Goal: Task Accomplishment & Management: Use online tool/utility

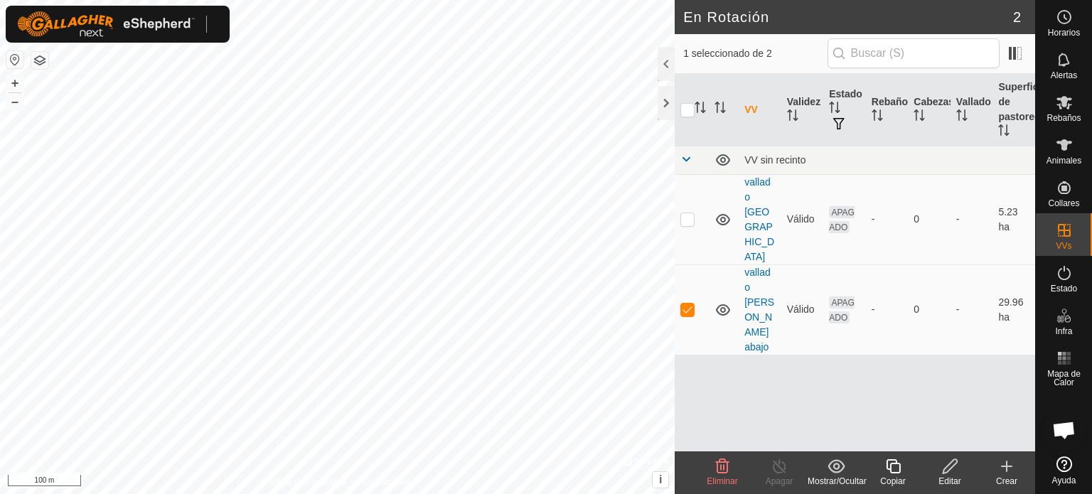
scroll to position [267, 0]
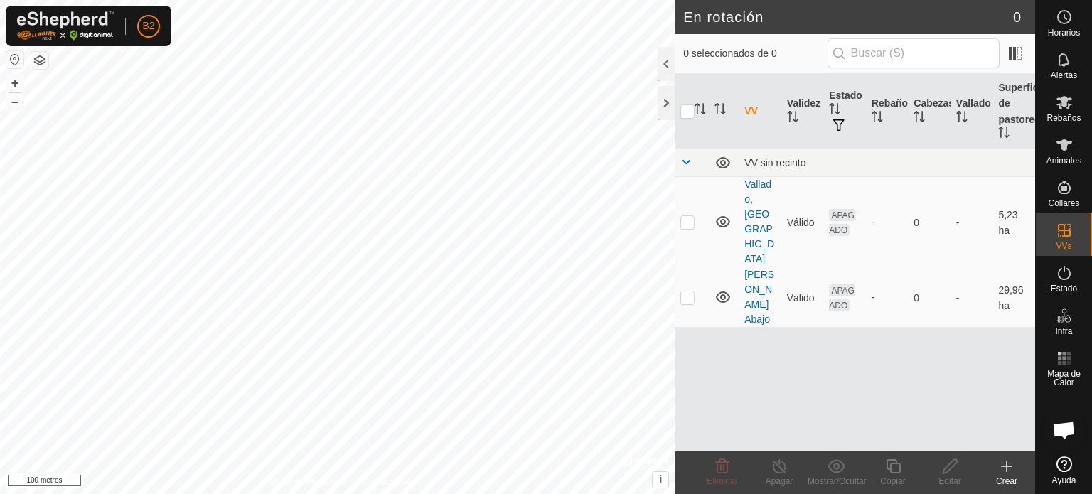
scroll to position [267, 0]
click at [412, 493] on html "B2 Horarios Alertas Rebaños Animales Collares VVs Estado Infra Mapa de Calor Ay…" at bounding box center [546, 247] width 1092 height 494
click at [689, 216] on p-checkbox at bounding box center [687, 221] width 14 height 11
click at [688, 216] on p-checkbox at bounding box center [687, 221] width 14 height 11
checkbox input "false"
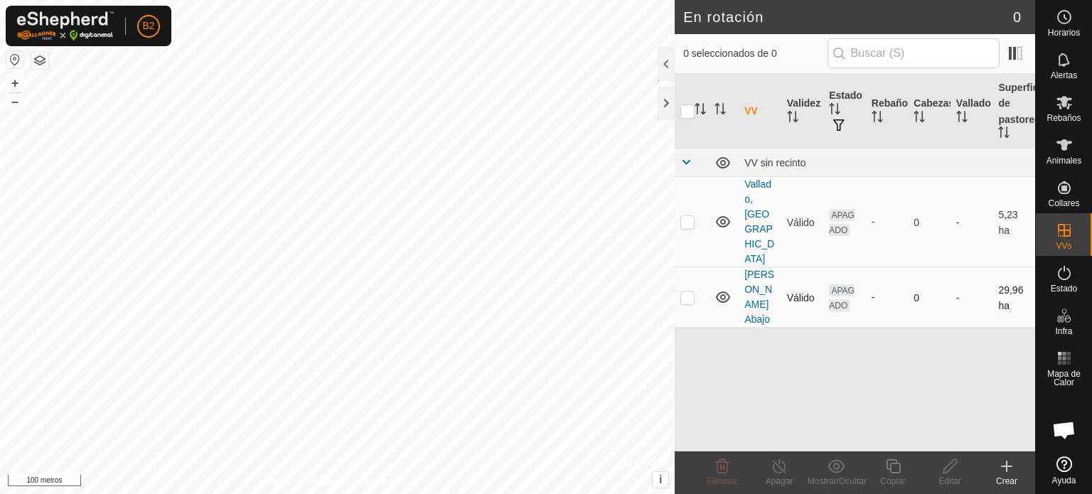
click at [689, 291] on p-checkbox at bounding box center [687, 296] width 14 height 11
checkbox input "true"
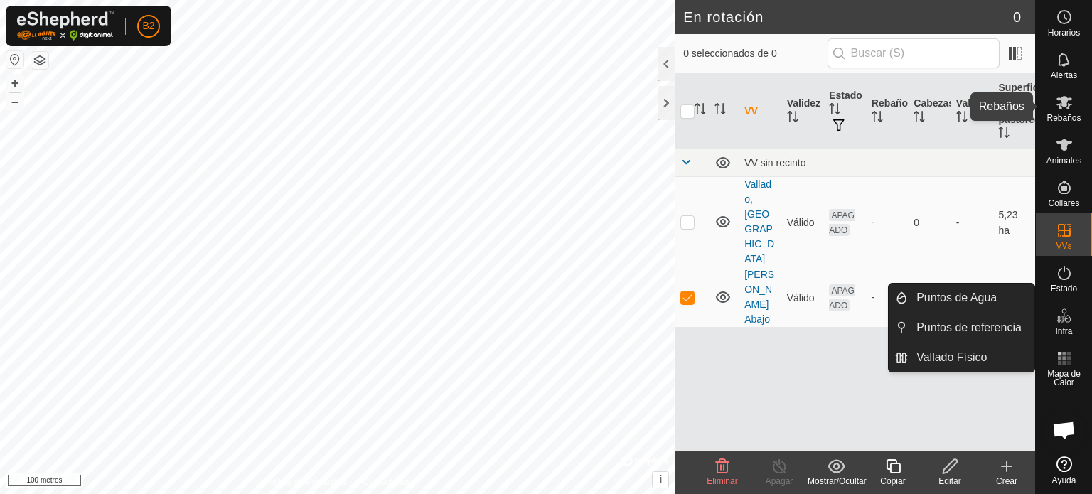
click at [1066, 107] on icon at bounding box center [1064, 103] width 16 height 14
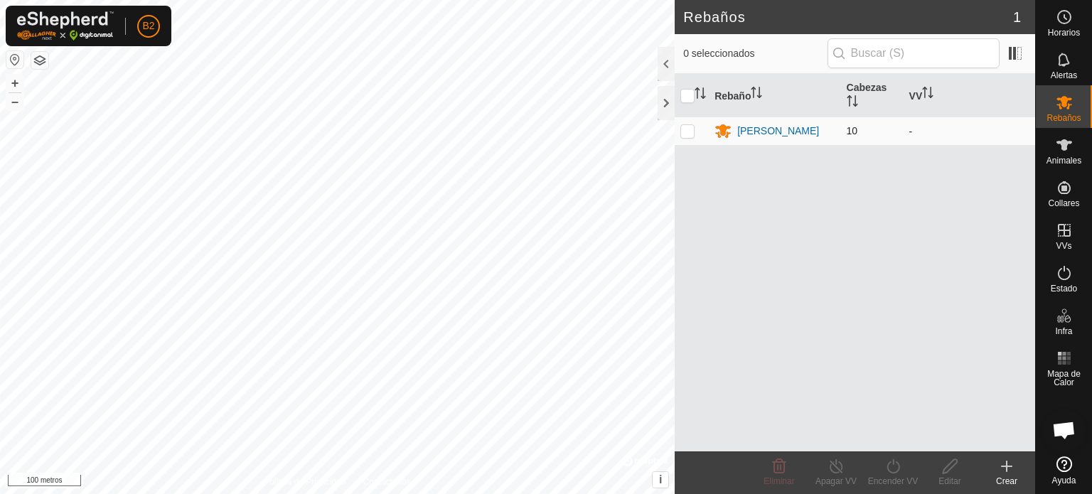
click at [680, 134] on td at bounding box center [692, 131] width 34 height 28
checkbox input "true"
click at [896, 471] on icon at bounding box center [892, 466] width 13 height 14
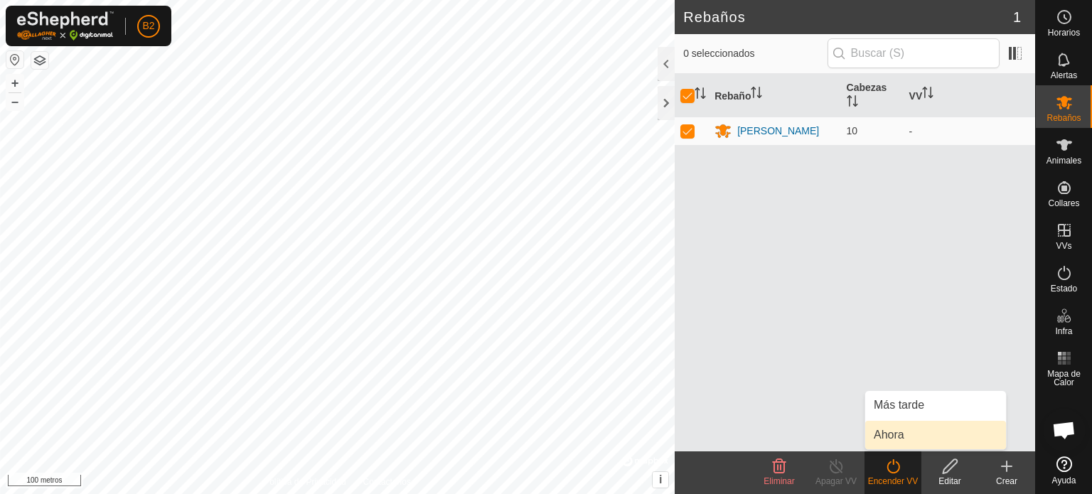
click at [890, 439] on link "Ahora" at bounding box center [935, 435] width 141 height 28
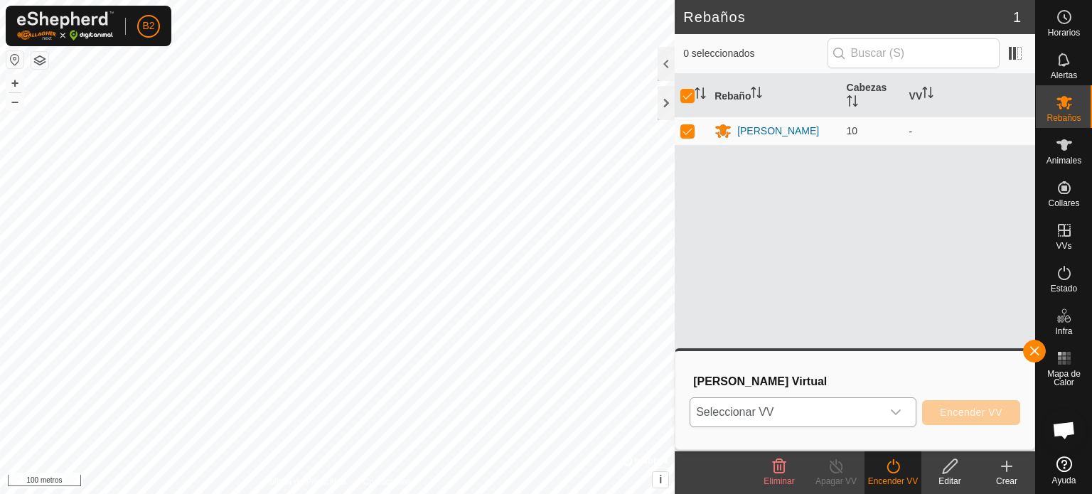
click at [898, 414] on icon "disparador desplegable" at bounding box center [895, 412] width 11 height 11
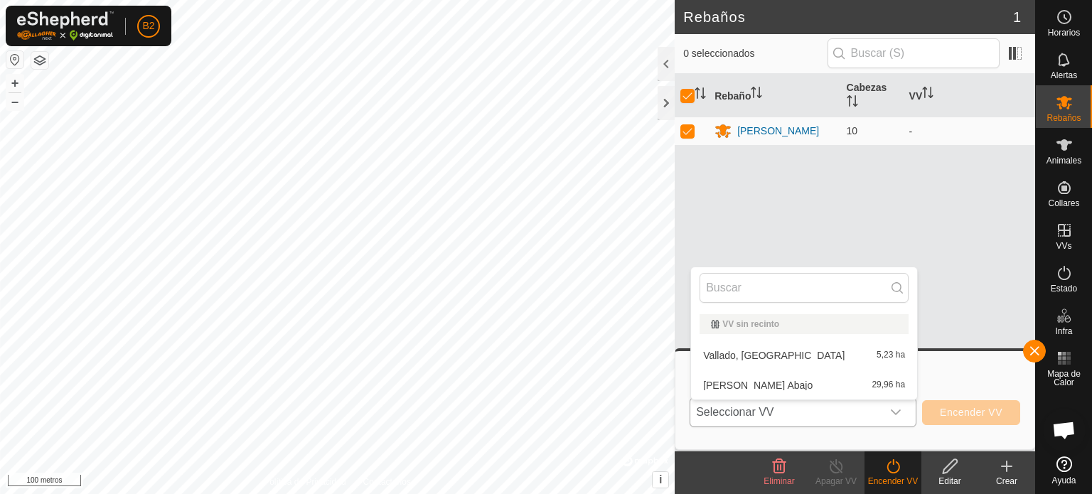
click at [790, 387] on li "[PERSON_NAME] Abajo 29,96 ha" at bounding box center [804, 385] width 226 height 28
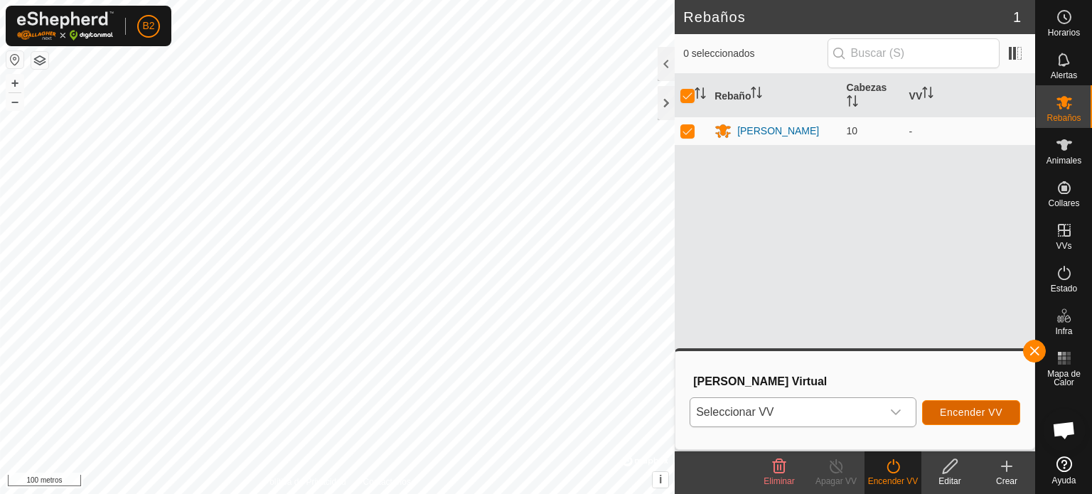
click at [960, 407] on font "Encender VV" at bounding box center [971, 412] width 63 height 11
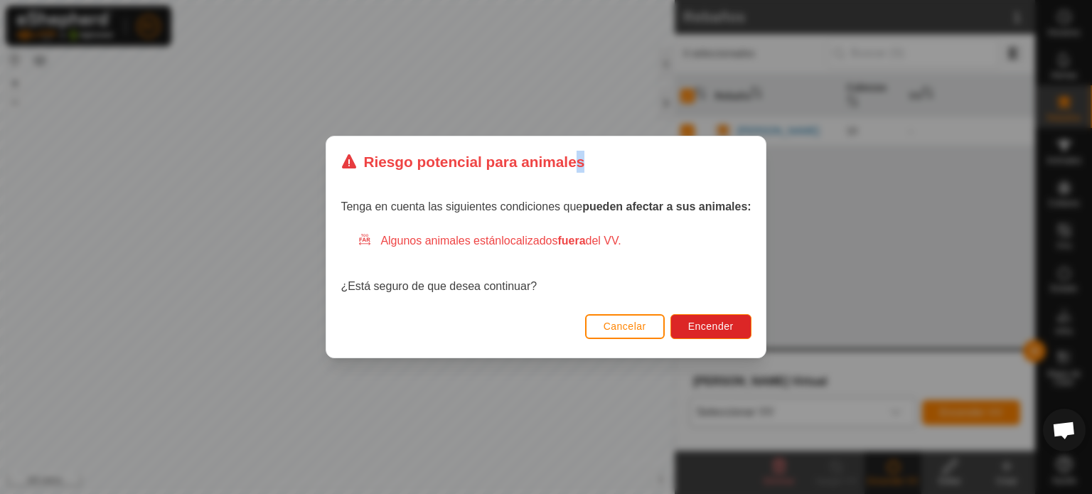
drag, startPoint x: 591, startPoint y: 115, endPoint x: 572, endPoint y: 56, distance: 62.0
click at [572, 56] on div "Riesgo potencial para animales Tenga en cuenta las siguientes condiciones que p…" at bounding box center [546, 247] width 1092 height 494
click at [627, 336] on button "Cancelar" at bounding box center [625, 326] width 80 height 25
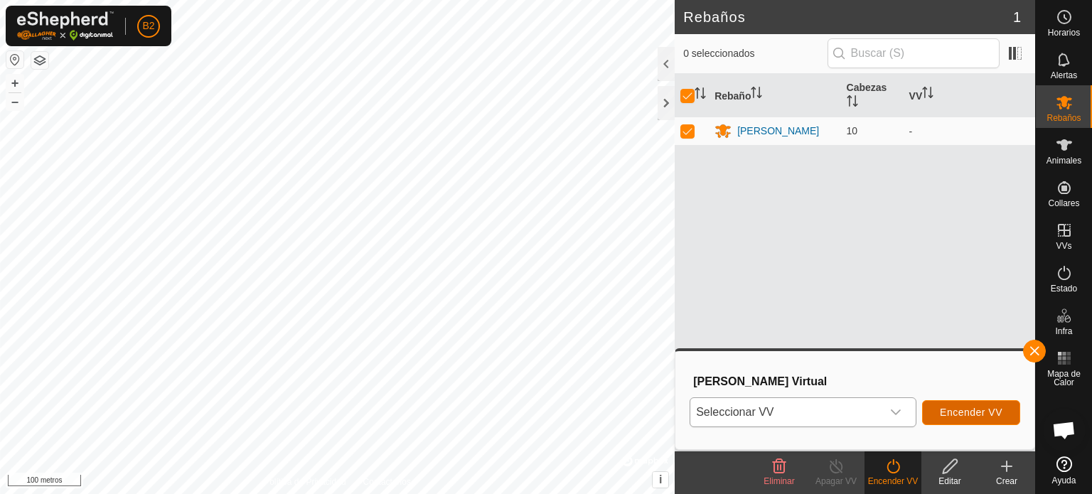
click at [963, 419] on button "Encender VV" at bounding box center [971, 412] width 98 height 25
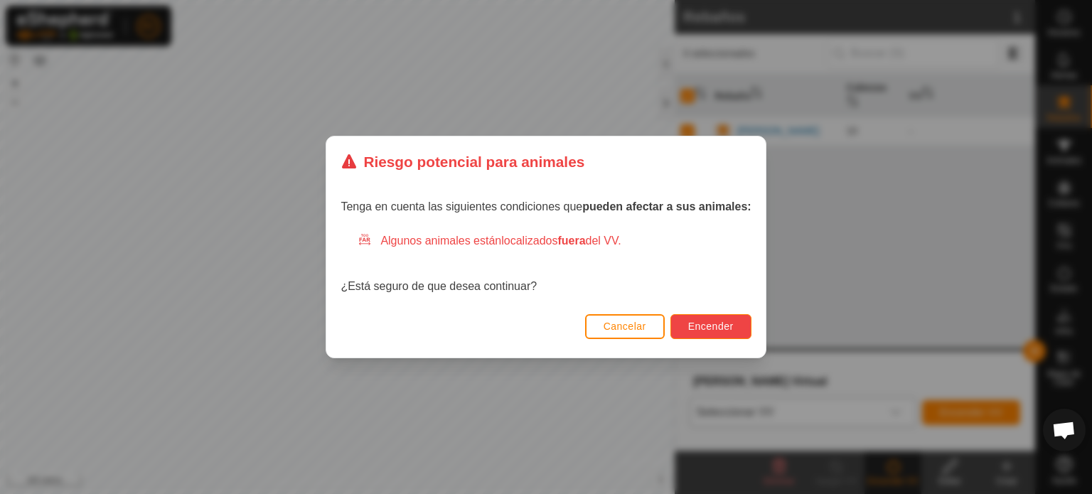
click at [719, 335] on button "Encender" at bounding box center [710, 326] width 81 height 25
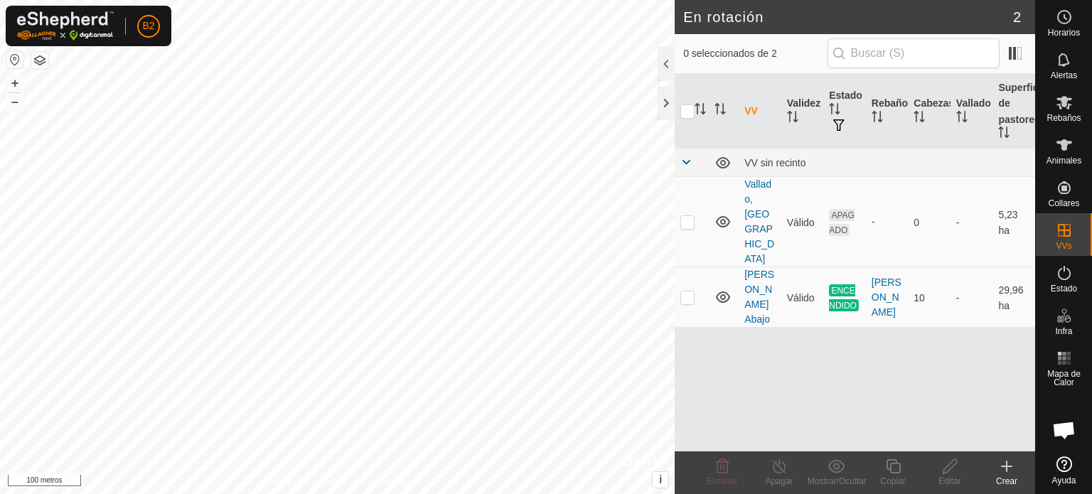
click at [277, 493] on html "B2 Horarios Alertas Rebaños Animales Collares VVs Estado Infra Mapa de Calor Ay…" at bounding box center [546, 247] width 1092 height 494
